Goal: Find specific page/section: Find specific page/section

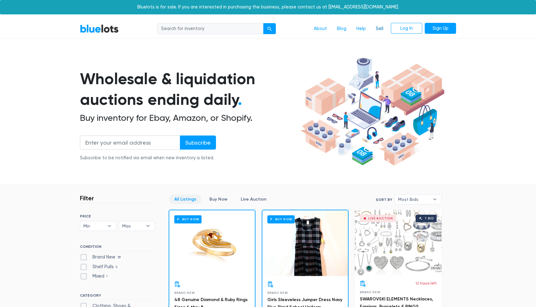
click at [379, 31] on link "Sell" at bounding box center [380, 29] width 18 height 12
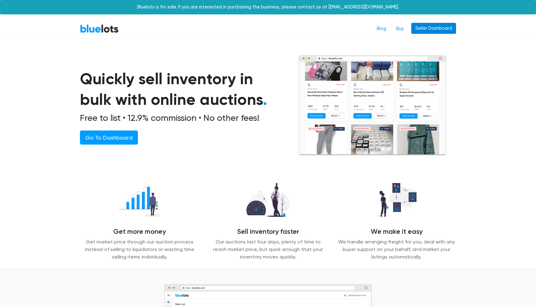
click at [439, 33] on link "Seller Dashboard" at bounding box center [433, 28] width 45 height 11
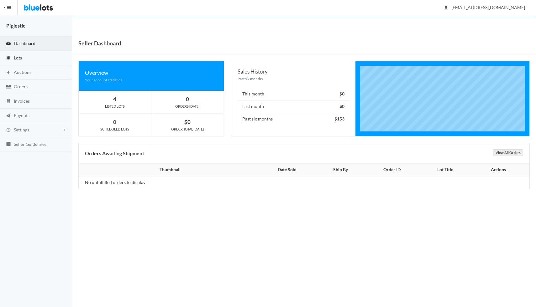
click at [24, 60] on link "Lots" at bounding box center [36, 58] width 72 height 14
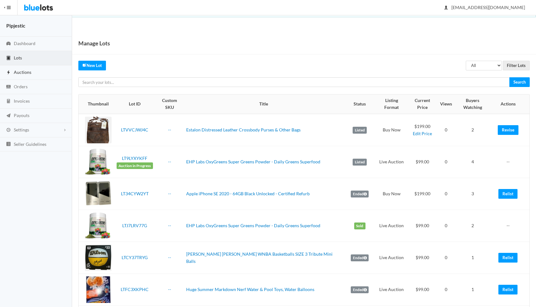
click at [21, 71] on span "Auctions" at bounding box center [23, 72] width 18 height 5
